Goal: Task Accomplishment & Management: Use online tool/utility

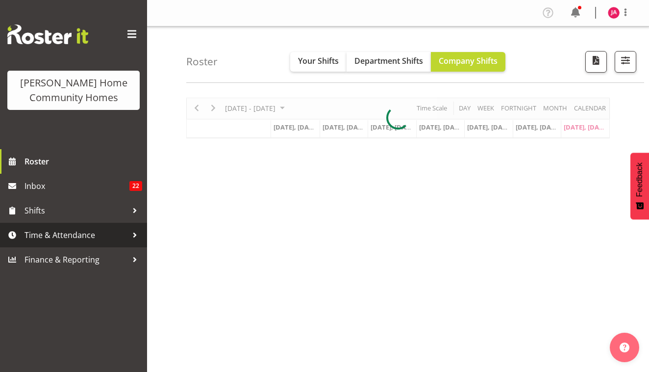
click at [61, 236] on span "Time & Attendance" at bounding box center [76, 235] width 103 height 15
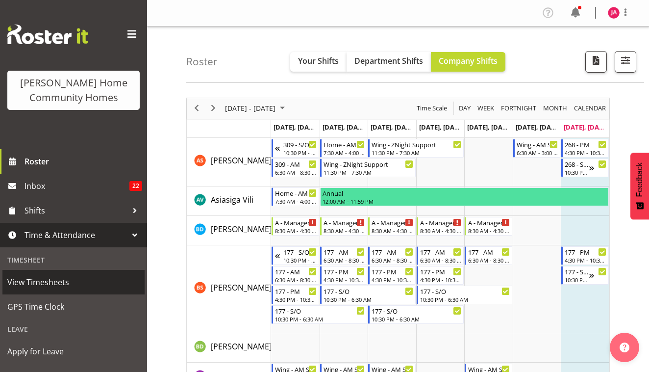
click at [61, 279] on span "View Timesheets" at bounding box center [73, 282] width 132 height 15
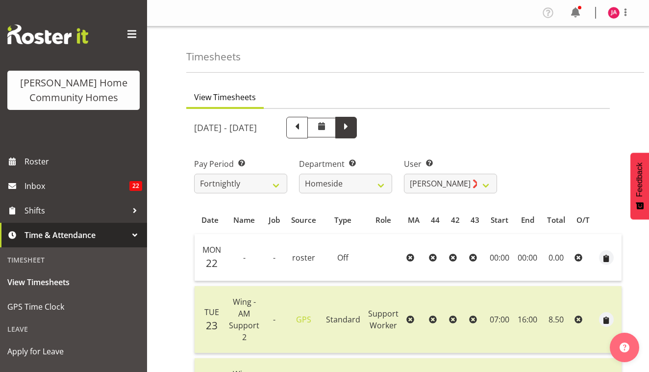
click at [357, 130] on span at bounding box center [346, 128] width 22 height 22
select select
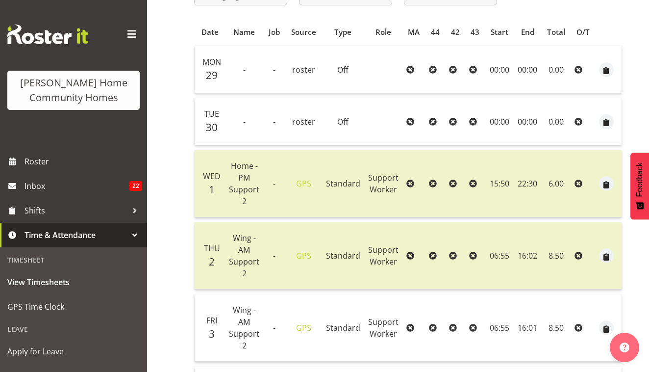
scroll to position [189, 0]
click at [88, 236] on span "Time & Attendance" at bounding box center [76, 235] width 103 height 15
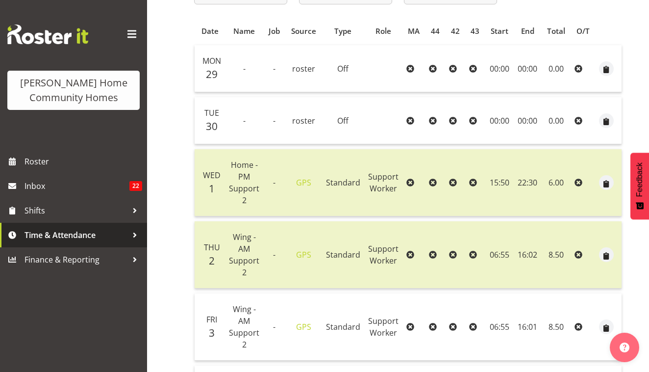
click at [88, 236] on span "Time & Attendance" at bounding box center [76, 235] width 103 height 15
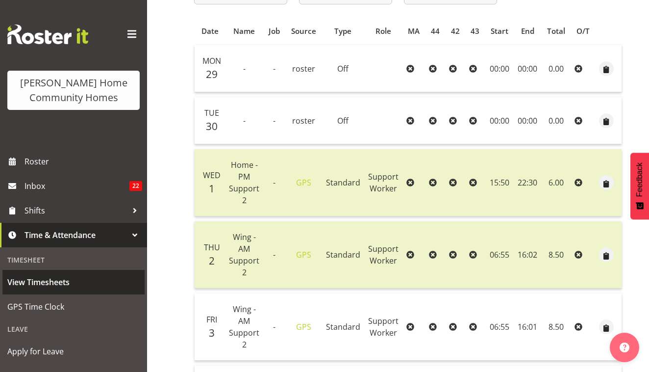
click at [58, 284] on span "View Timesheets" at bounding box center [73, 282] width 132 height 15
